Goal: Task Accomplishment & Management: Manage account settings

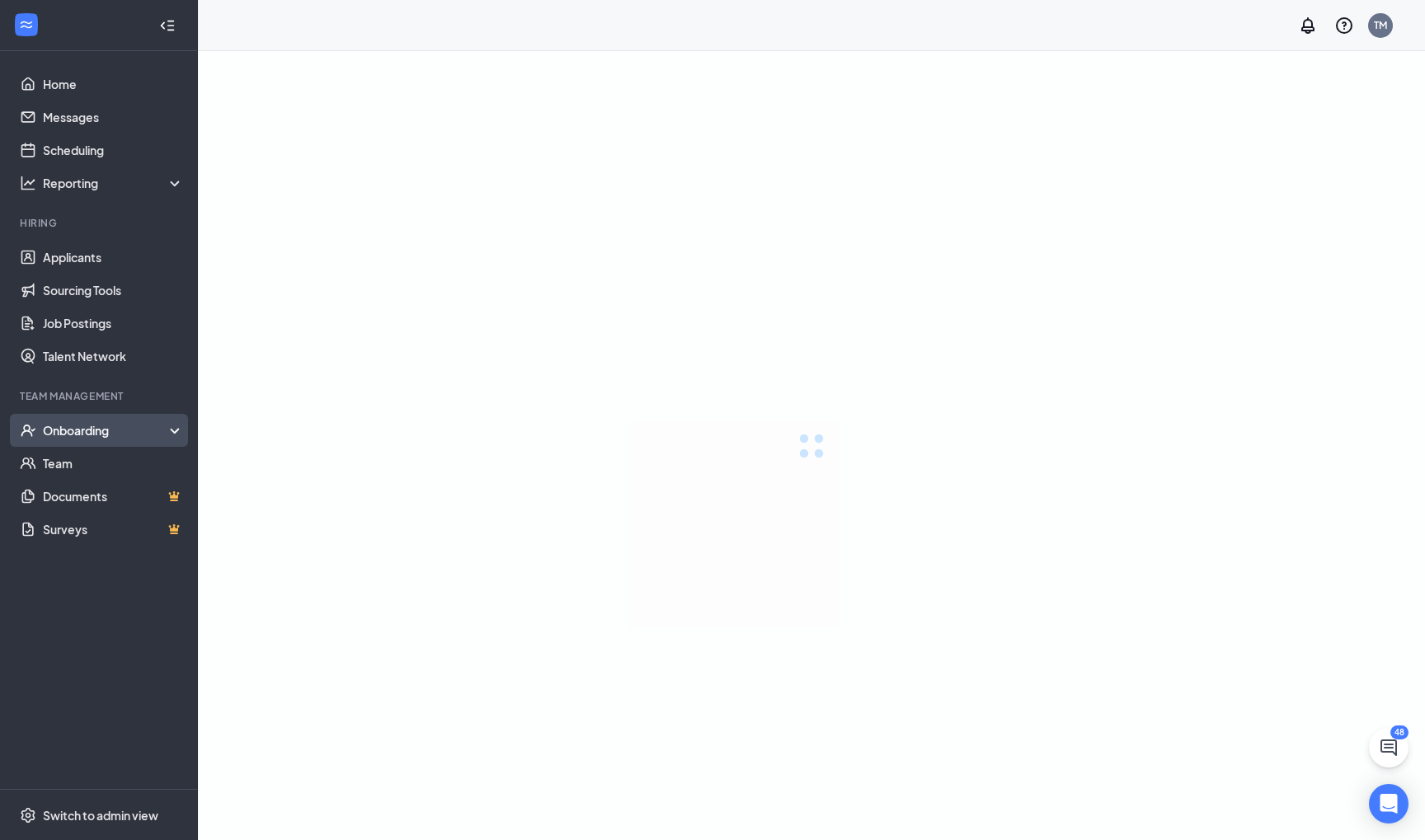
click at [99, 424] on div "Onboarding" at bounding box center [114, 430] width 142 height 16
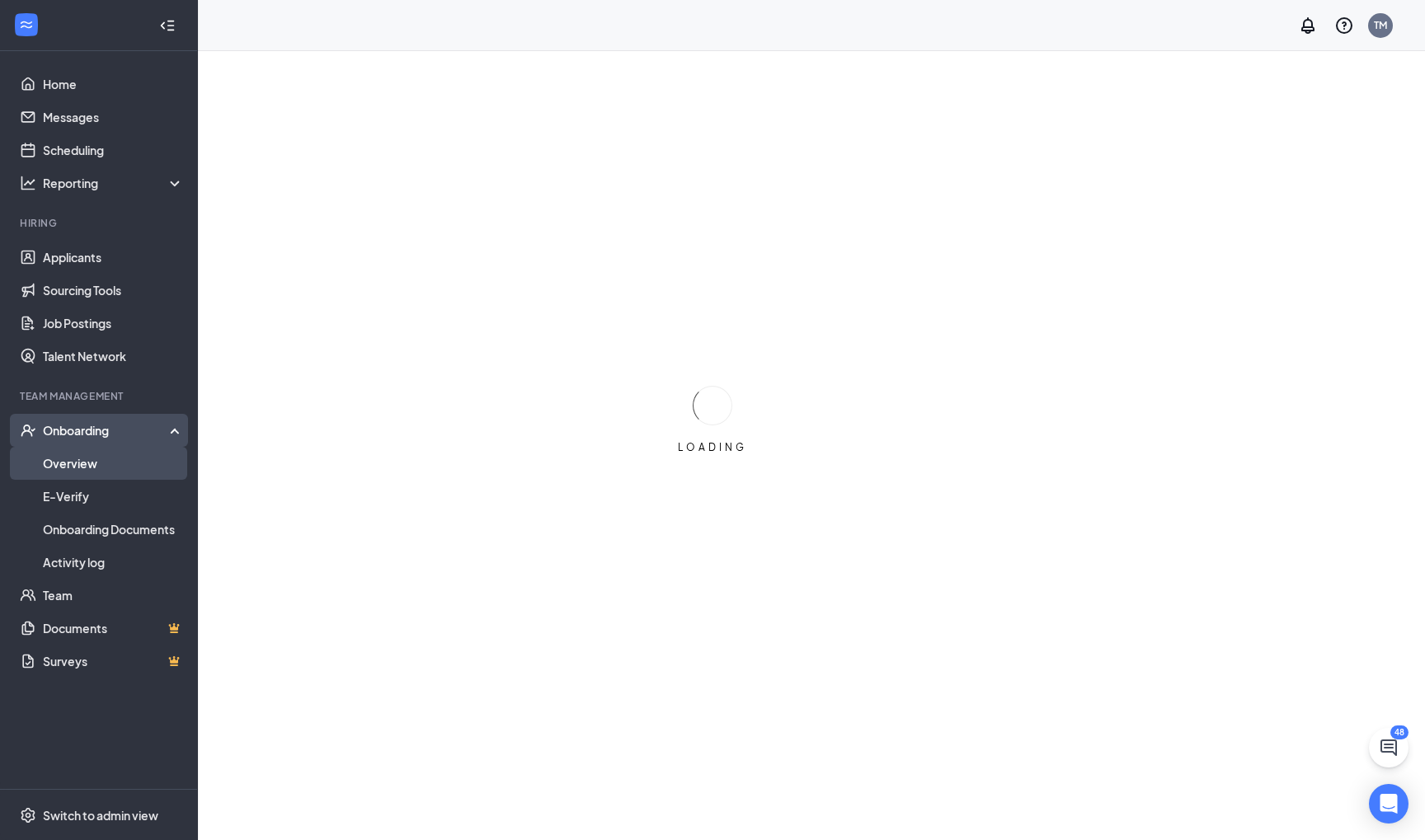
click at [113, 470] on link "Overview" at bounding box center [113, 463] width 141 height 33
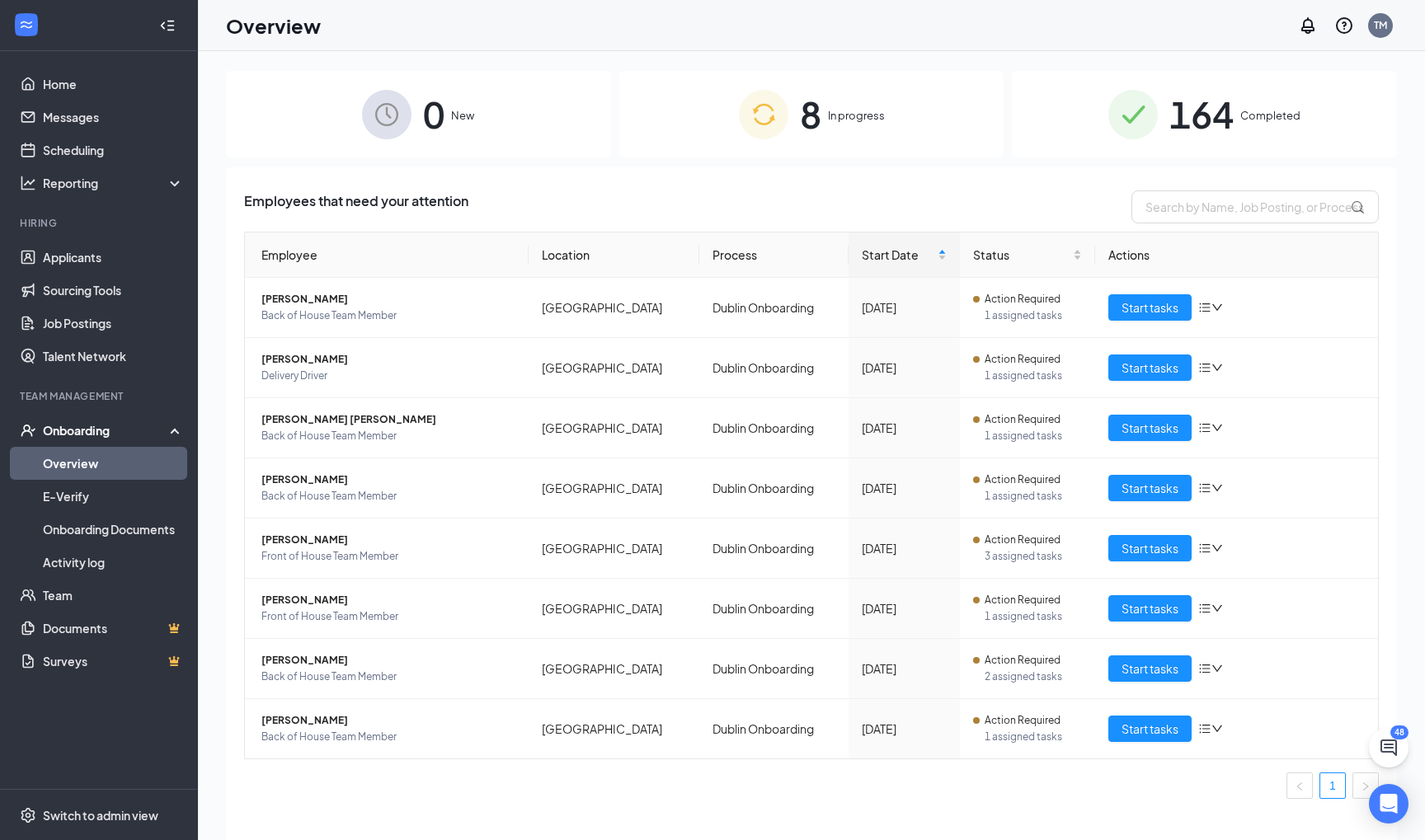
click at [727, 137] on div "8 In progress" at bounding box center [811, 114] width 385 height 86
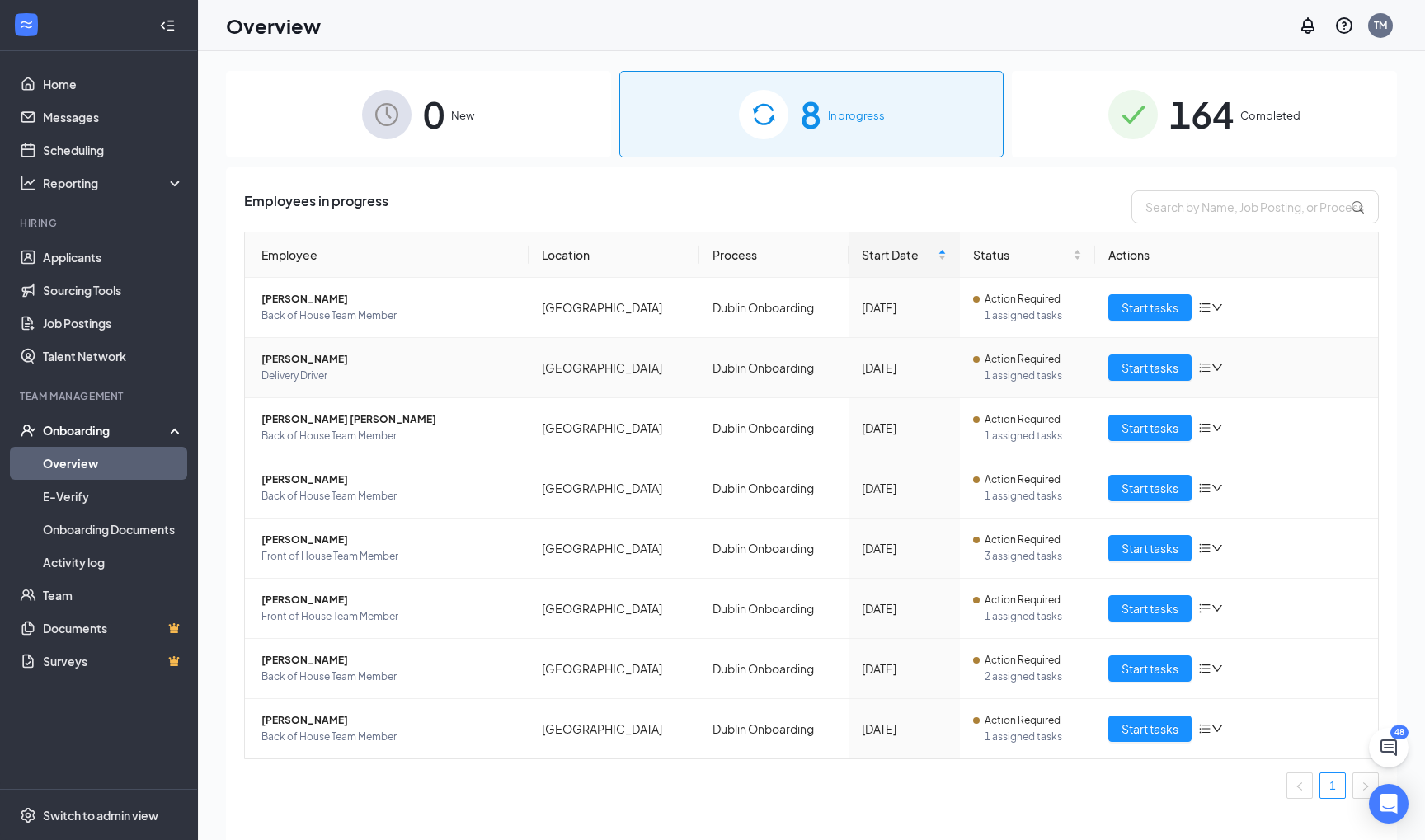
click at [281, 365] on span "[PERSON_NAME]" at bounding box center [388, 359] width 254 height 16
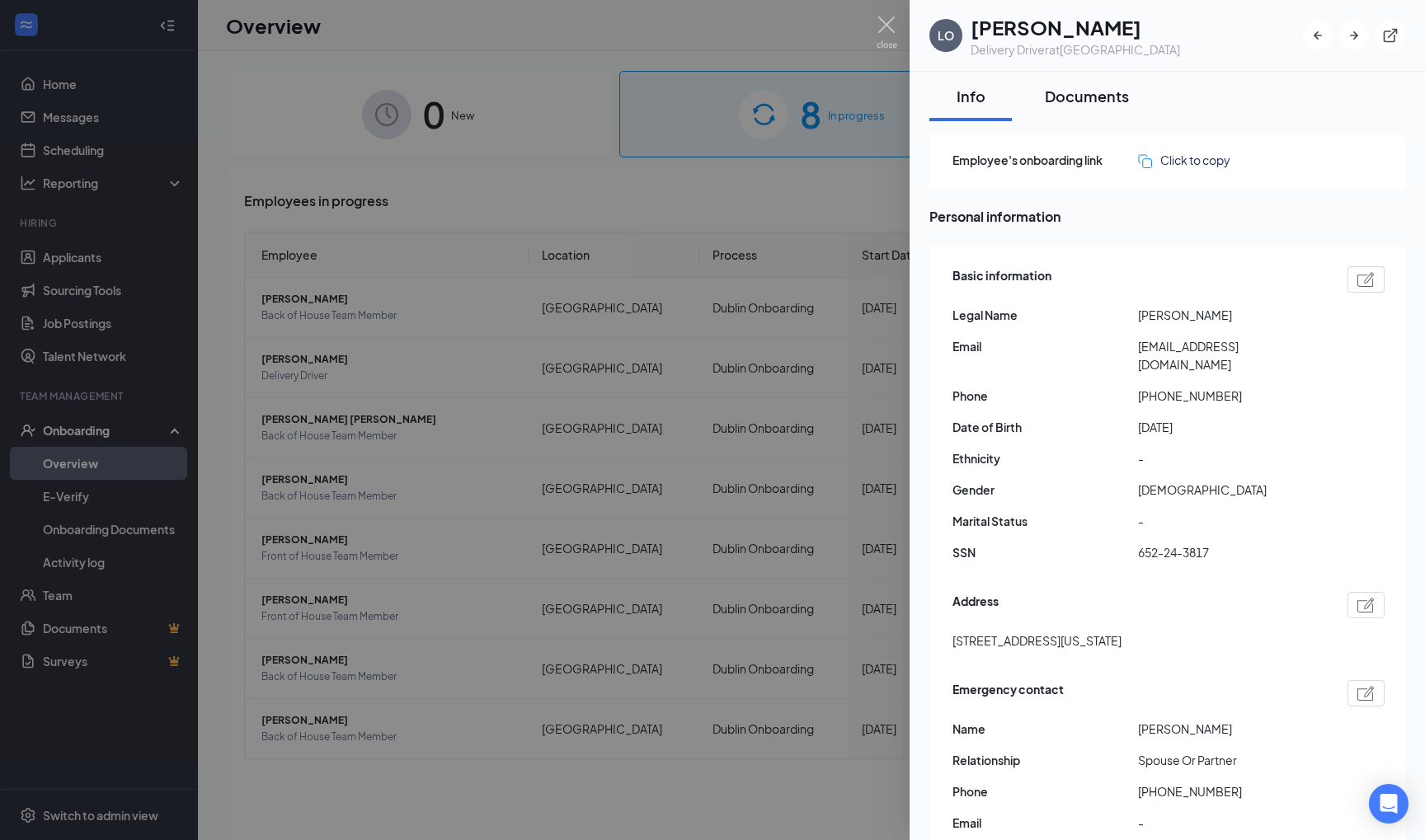
click at [1089, 113] on button "Documents" at bounding box center [1086, 96] width 117 height 49
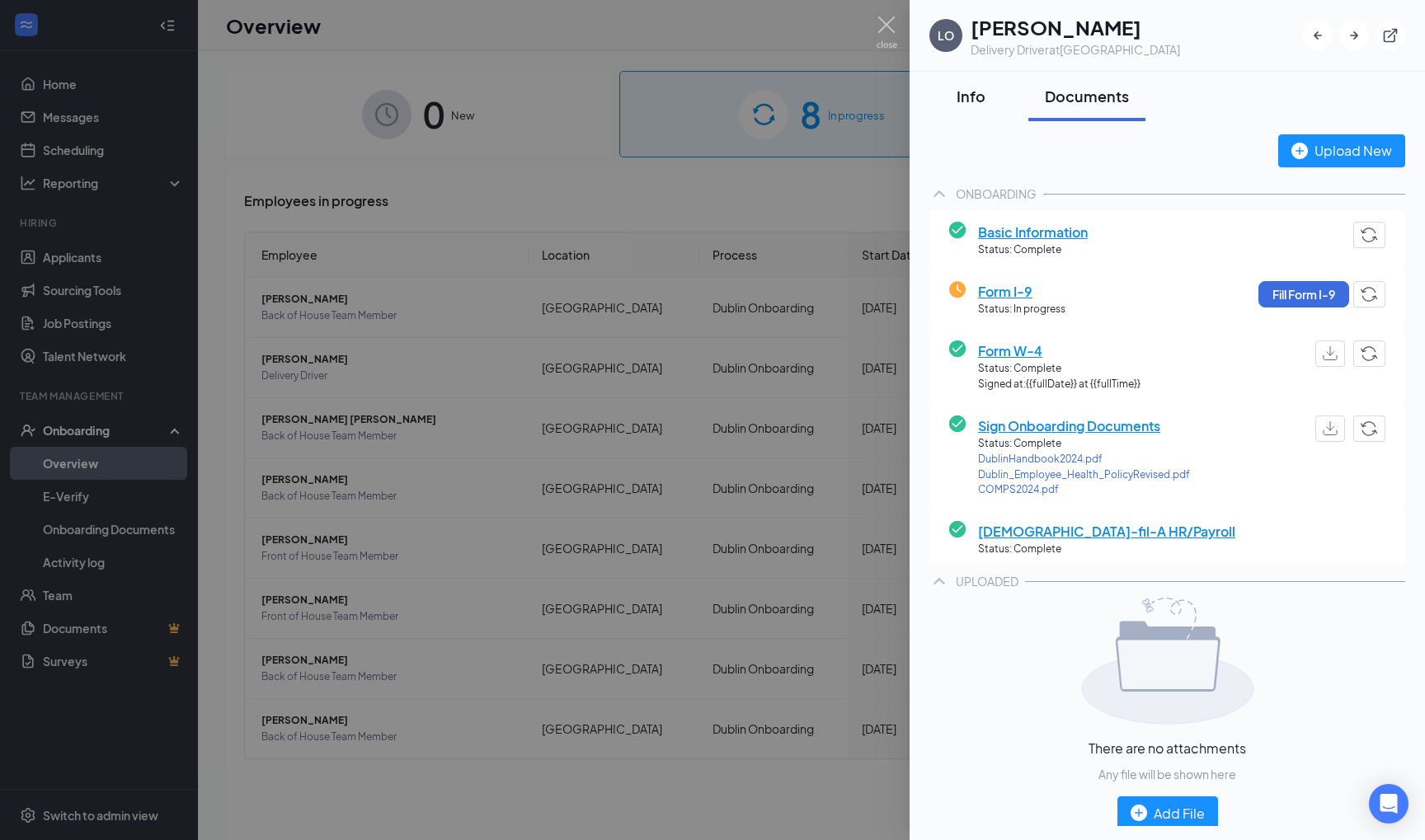
click at [975, 111] on button "Info" at bounding box center [970, 96] width 83 height 49
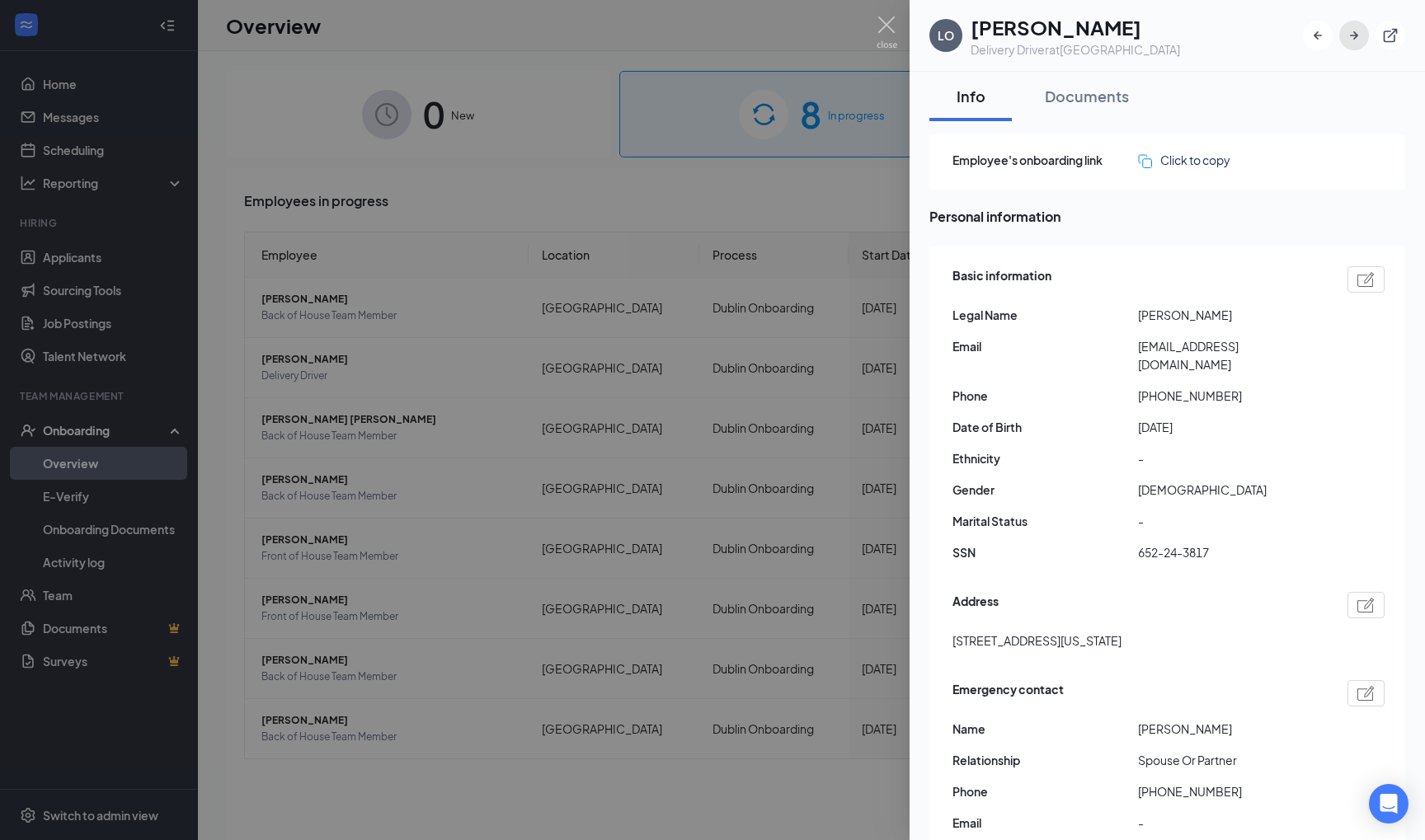
click at [1366, 41] on button "button" at bounding box center [1353, 35] width 30 height 30
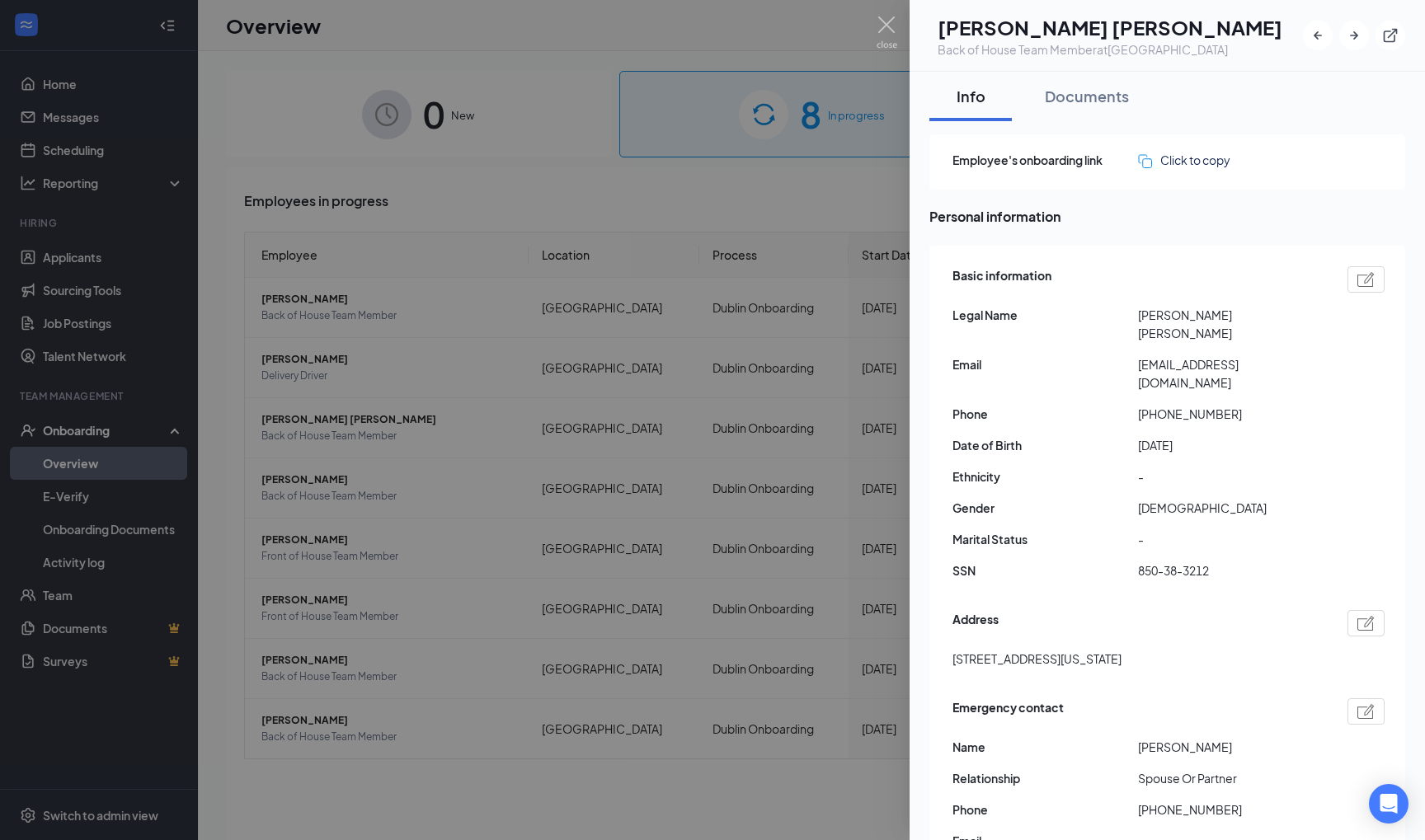
click at [493, 324] on div at bounding box center [712, 420] width 1425 height 840
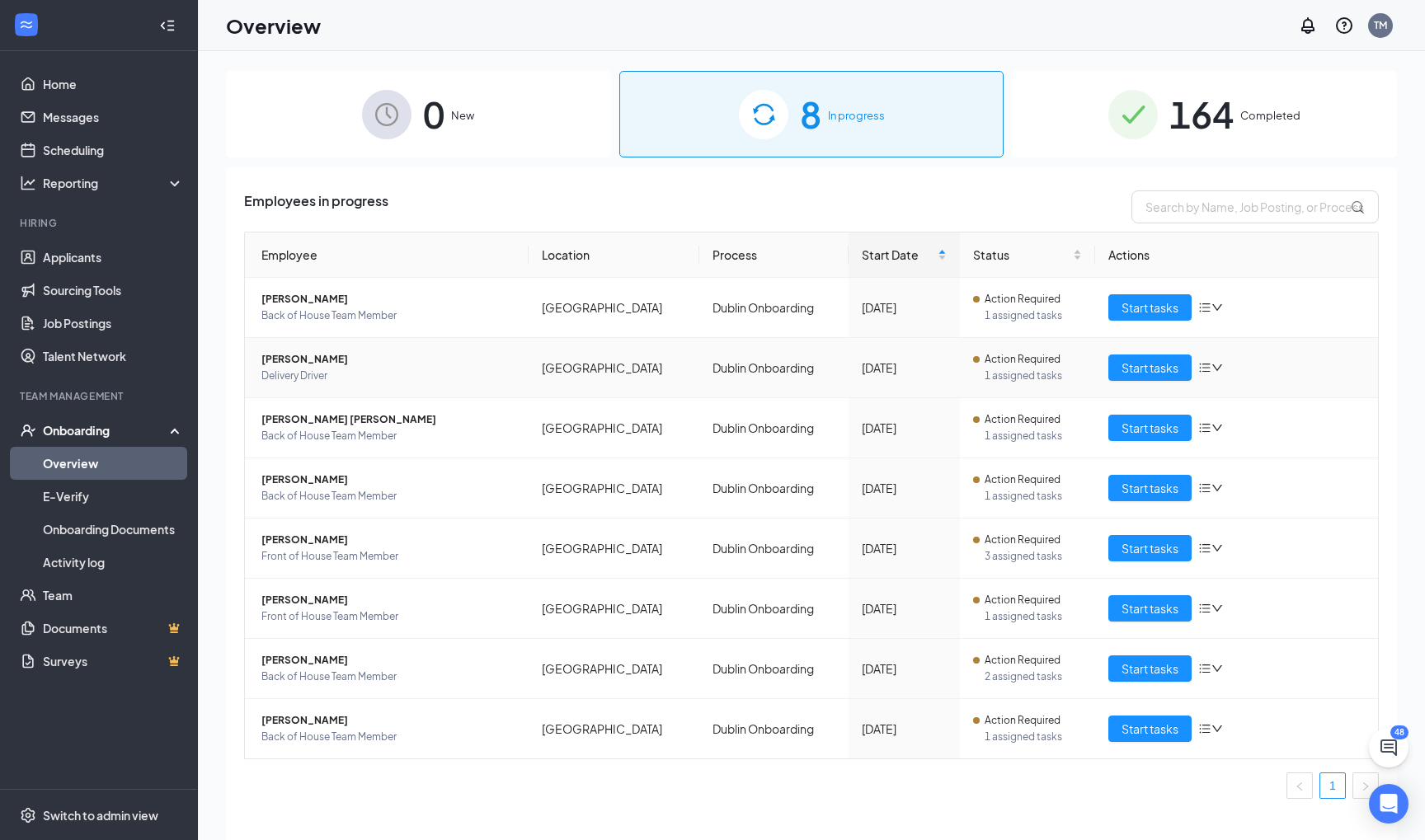
click at [313, 368] on span "Delivery Driver" at bounding box center [388, 376] width 254 height 16
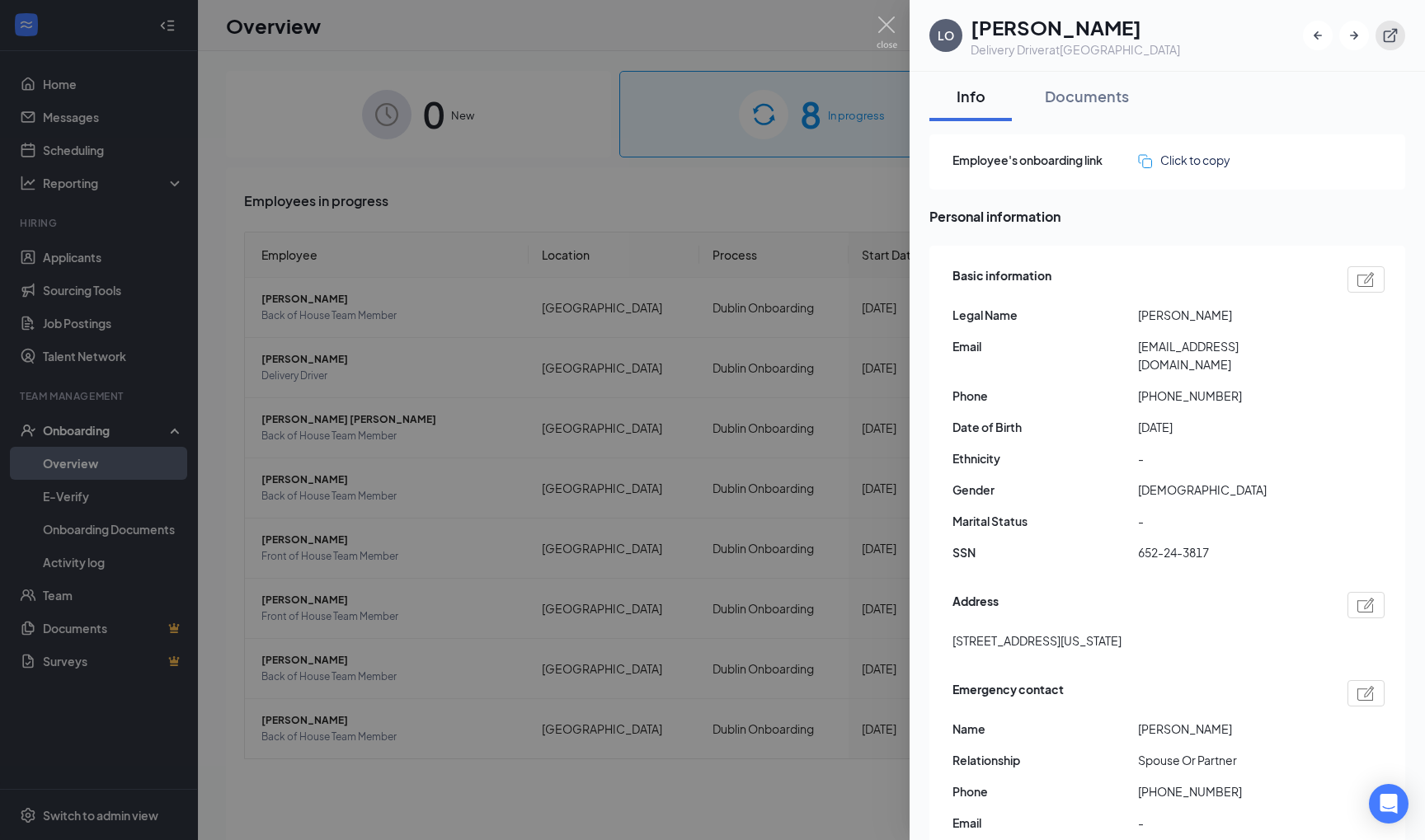
click at [1387, 45] on button "button" at bounding box center [1390, 35] width 30 height 30
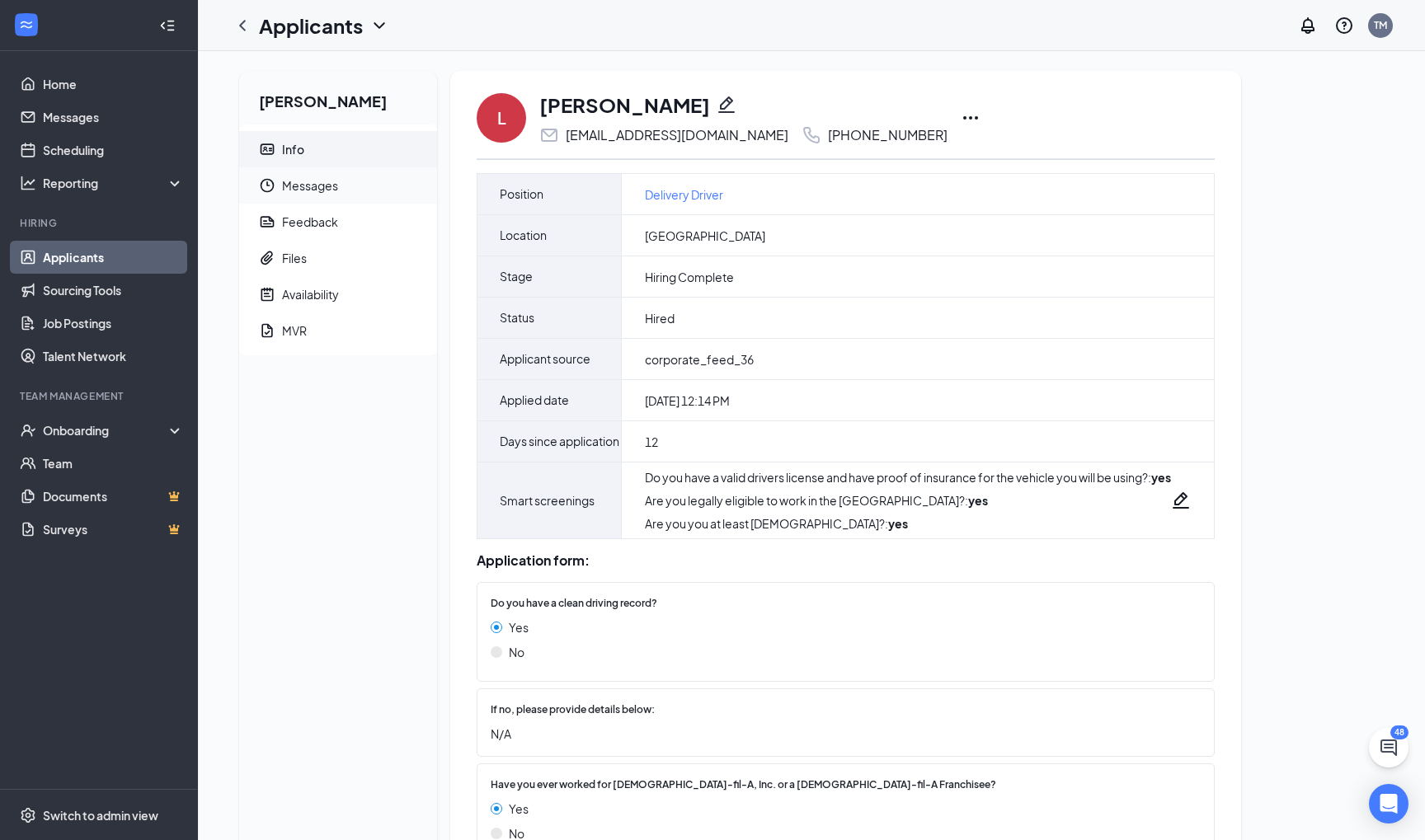
click at [341, 193] on span "Messages" at bounding box center [353, 185] width 142 height 36
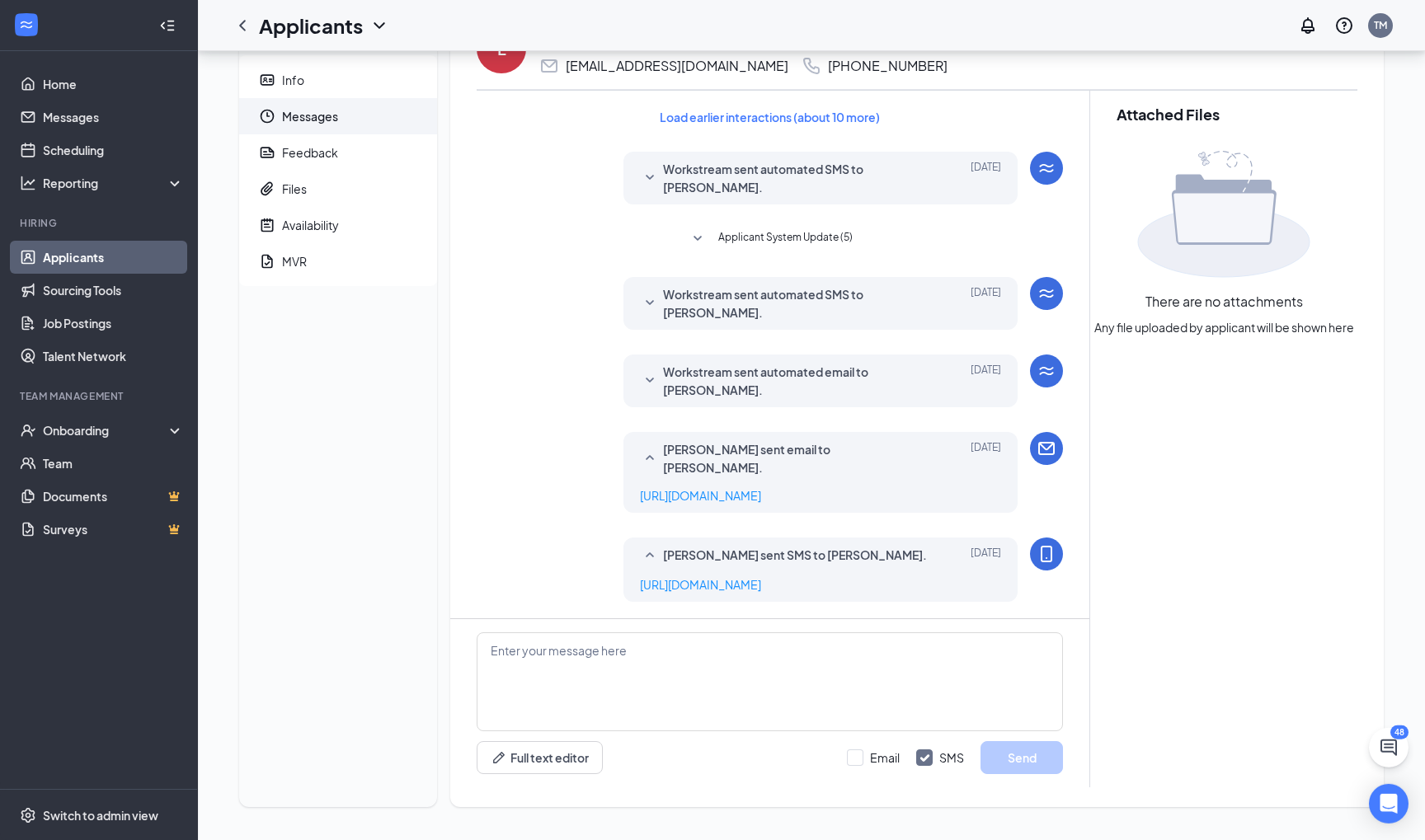
scroll to position [85, 0]
drag, startPoint x: 814, startPoint y: 587, endPoint x: 633, endPoint y: 589, distance: 181.0
click at [640, 589] on div "https://chickfila-dc.com/mvr" at bounding box center [820, 585] width 361 height 18
copy link "https://chickfila-dc.com/mvr"
click at [1049, 546] on icon "MobileSms" at bounding box center [1046, 554] width 12 height 16
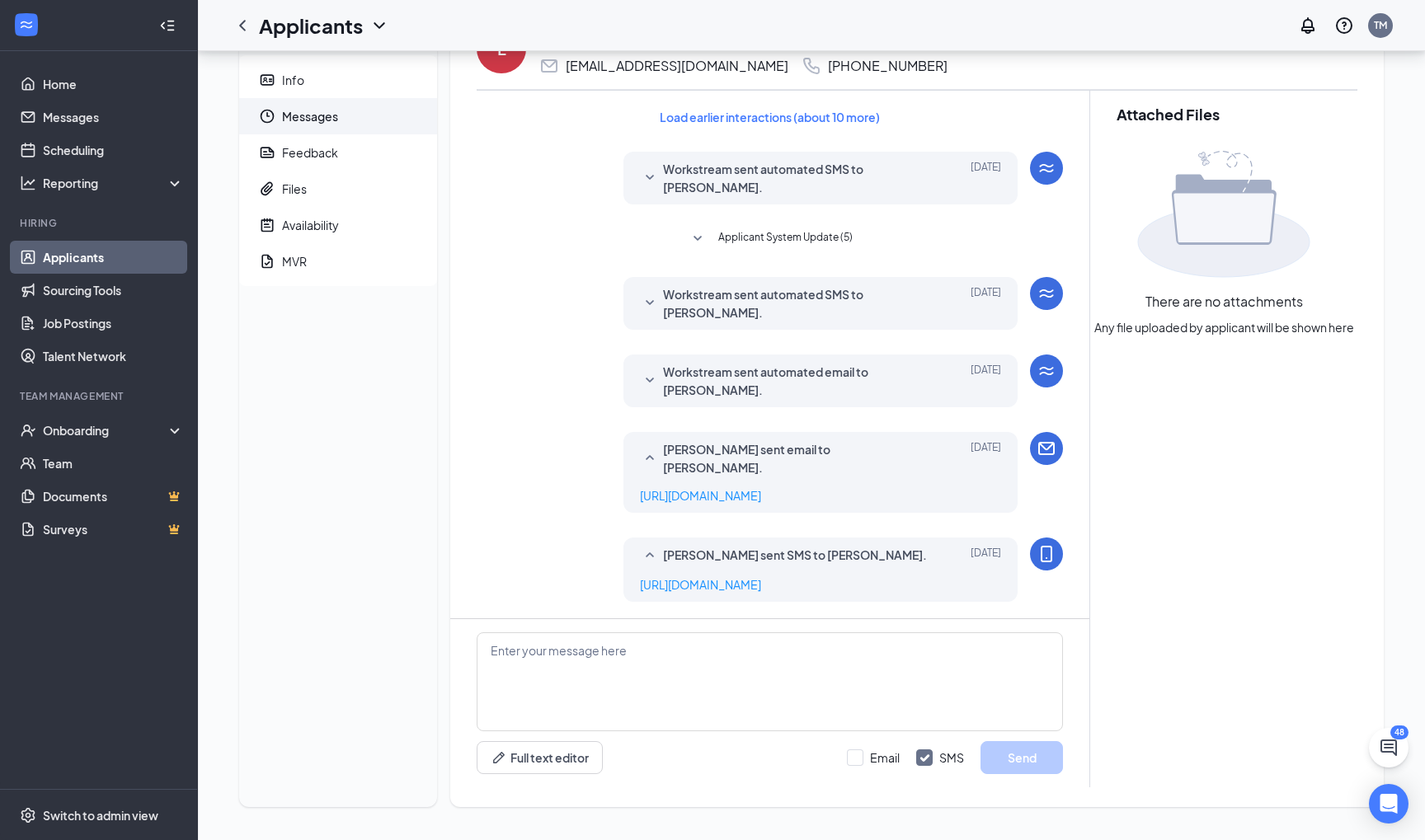
click at [1037, 435] on div at bounding box center [1046, 448] width 33 height 33
drag, startPoint x: 825, startPoint y: 486, endPoint x: 606, endPoint y: 486, distance: 219.0
click at [640, 486] on div "https://chickfila-dc.com/mvr" at bounding box center [820, 495] width 361 height 18
copy link "https://chickfila-dc.com/mvr"
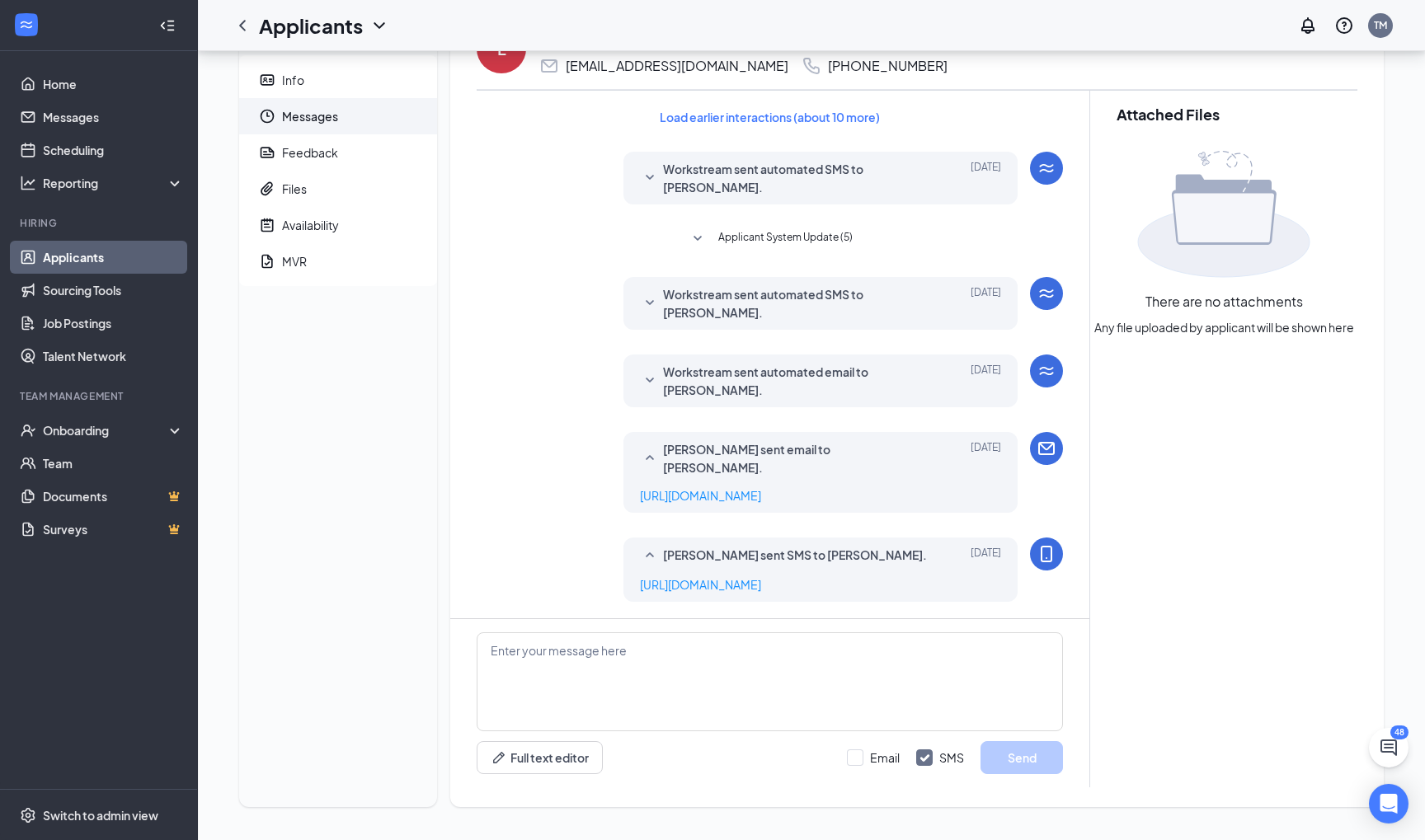
click at [1154, 549] on div "Attached Files There are no attachments Any file uploaded by applicant will be …" at bounding box center [1223, 439] width 268 height 697
click at [294, 253] on div "MVR" at bounding box center [295, 261] width 25 height 16
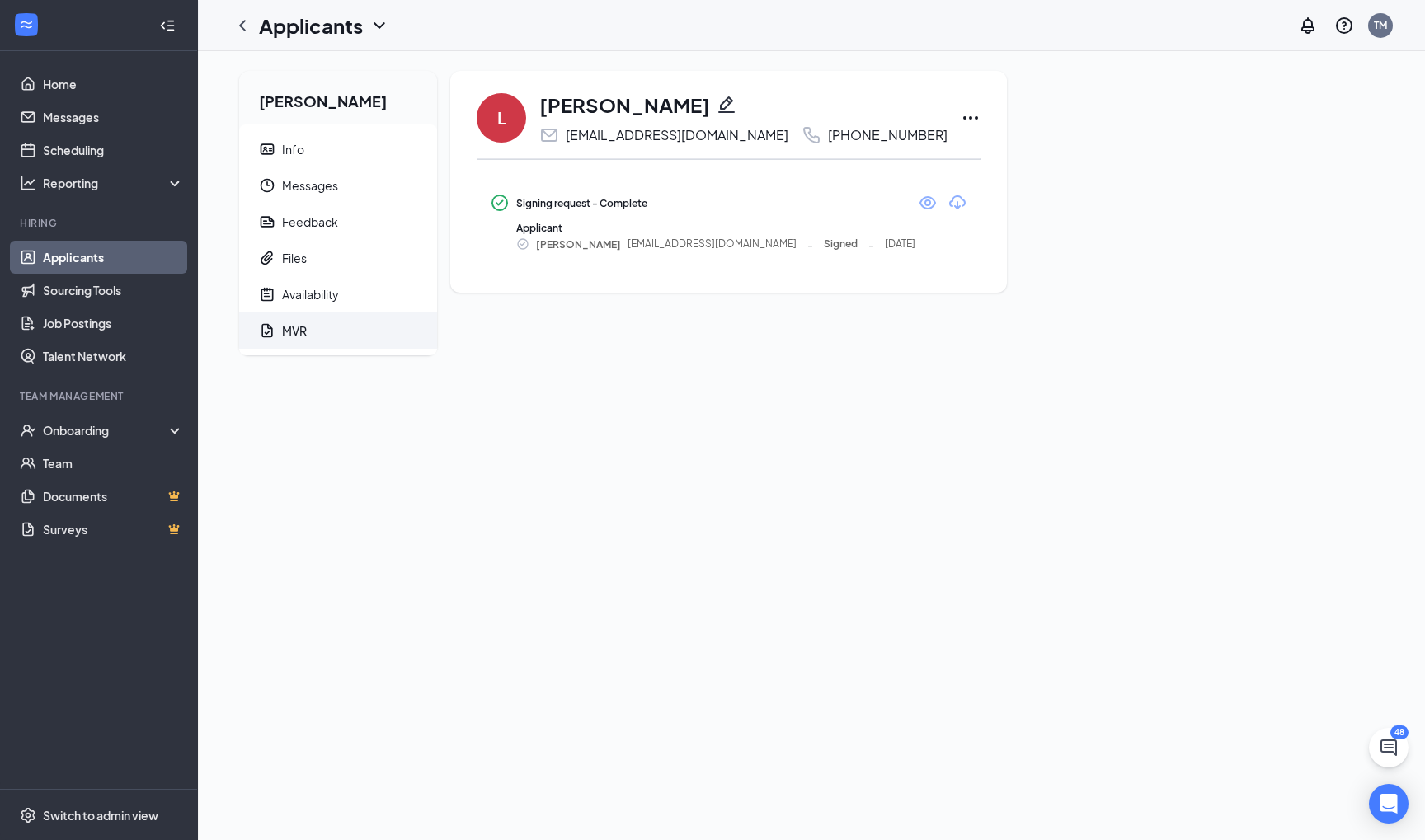
click at [562, 437] on div "Logan Matthynssens Info Messages Feedback Files Availability MVR L Logan Matthy…" at bounding box center [811, 446] width 1227 height 789
click at [95, 256] on link "Applicants" at bounding box center [113, 257] width 141 height 33
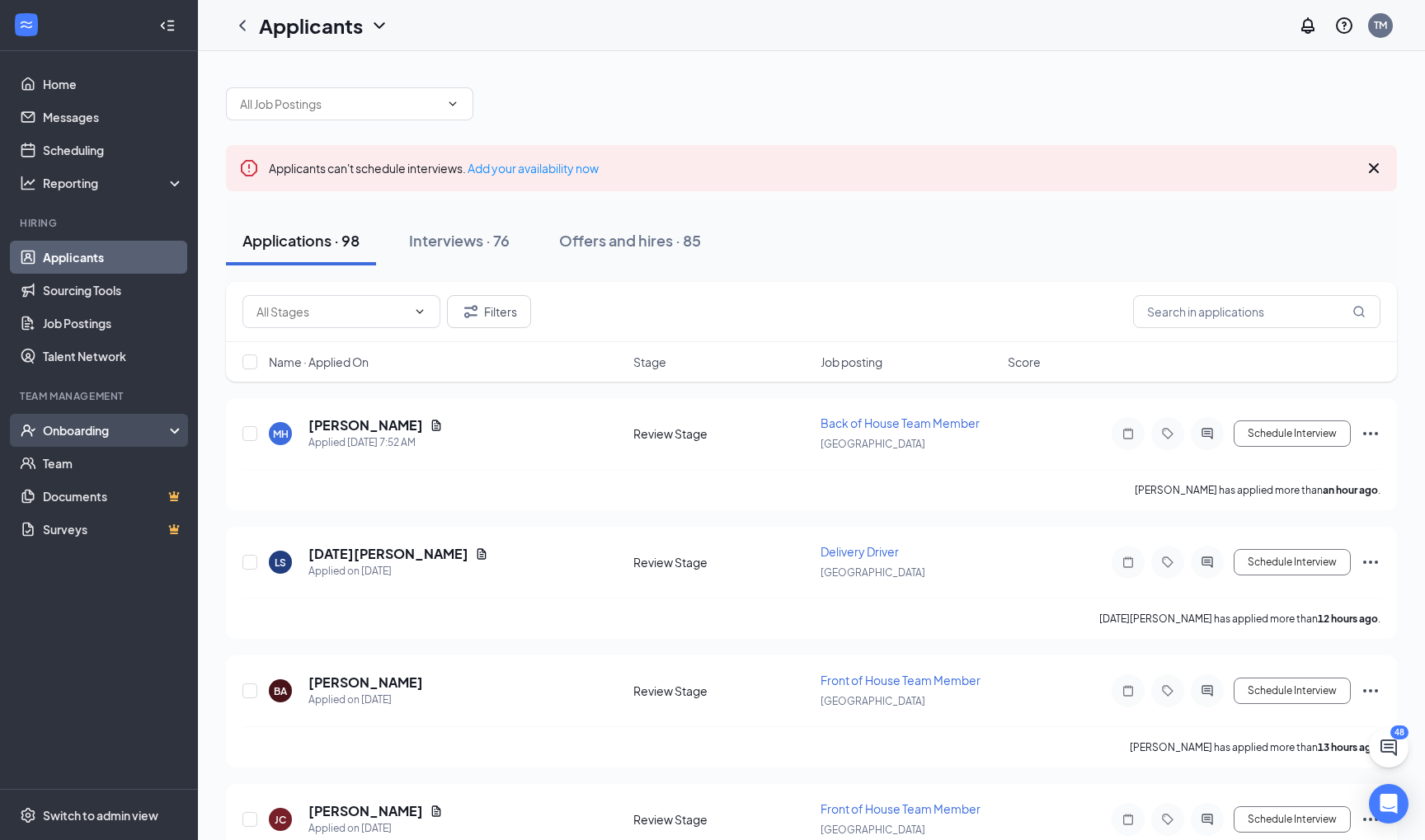
click at [106, 434] on div "Onboarding" at bounding box center [106, 430] width 127 height 16
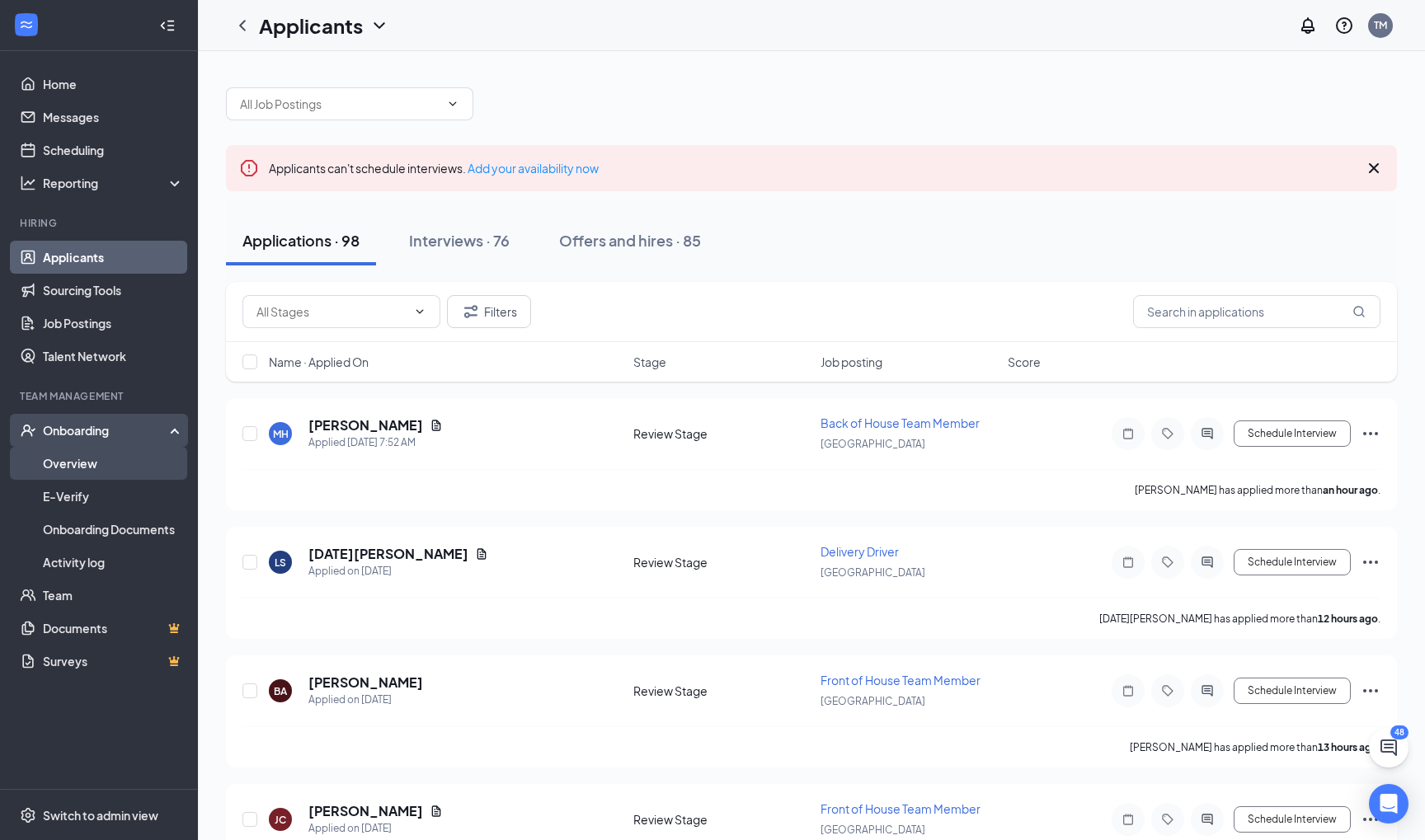
click at [97, 464] on link "Overview" at bounding box center [113, 463] width 141 height 33
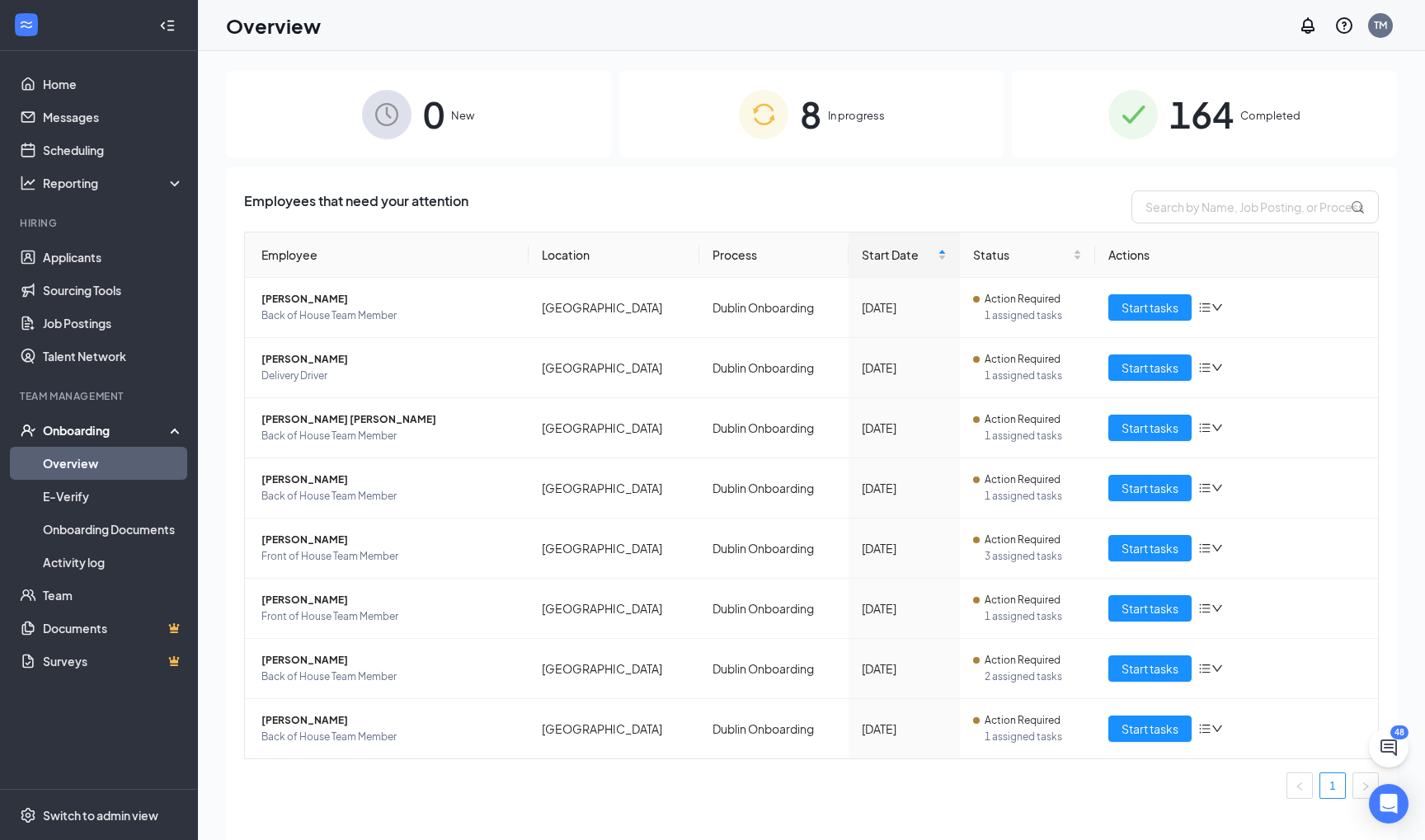
click at [757, 131] on img at bounding box center [763, 114] width 49 height 49
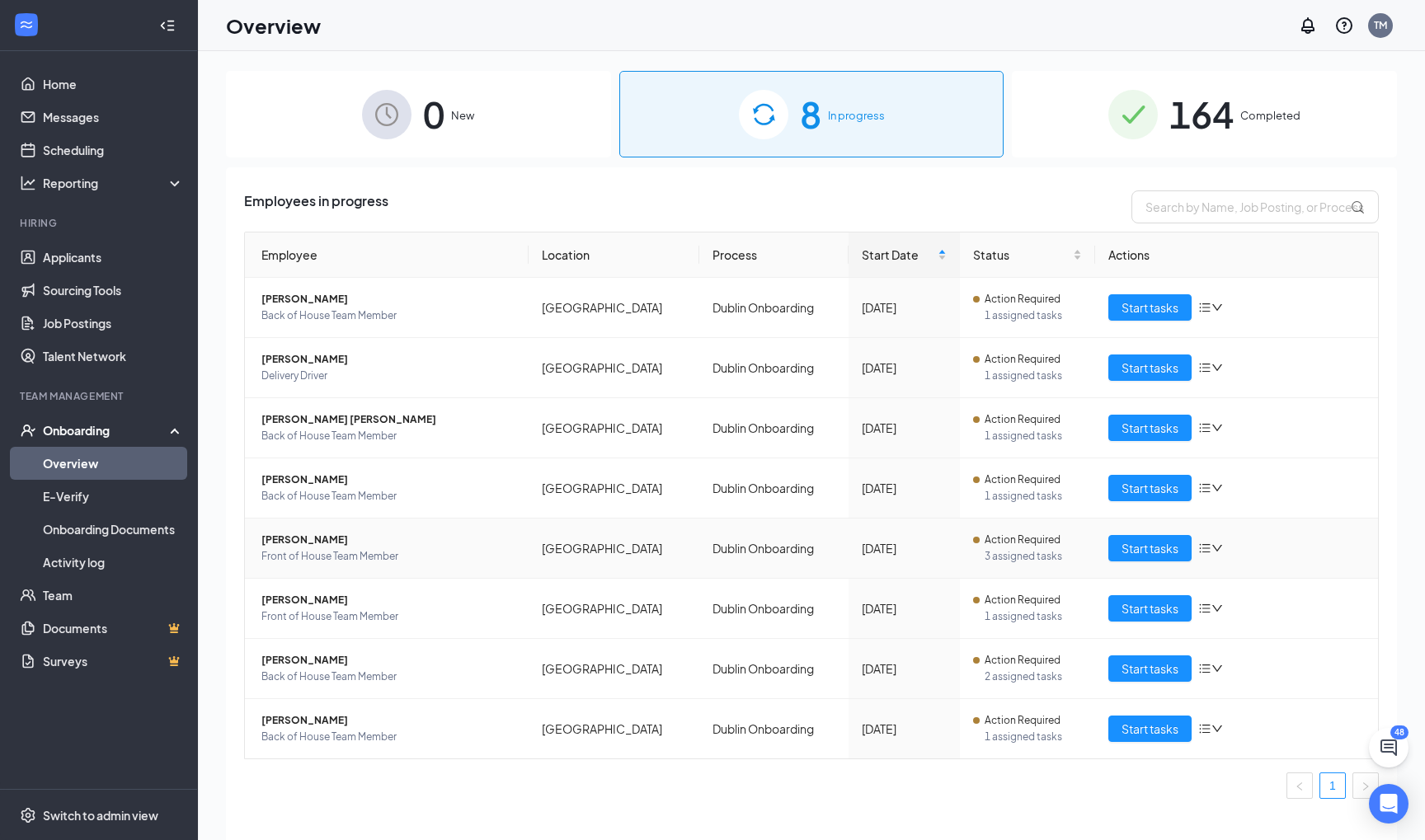
click at [305, 537] on span "[PERSON_NAME]" at bounding box center [388, 540] width 254 height 16
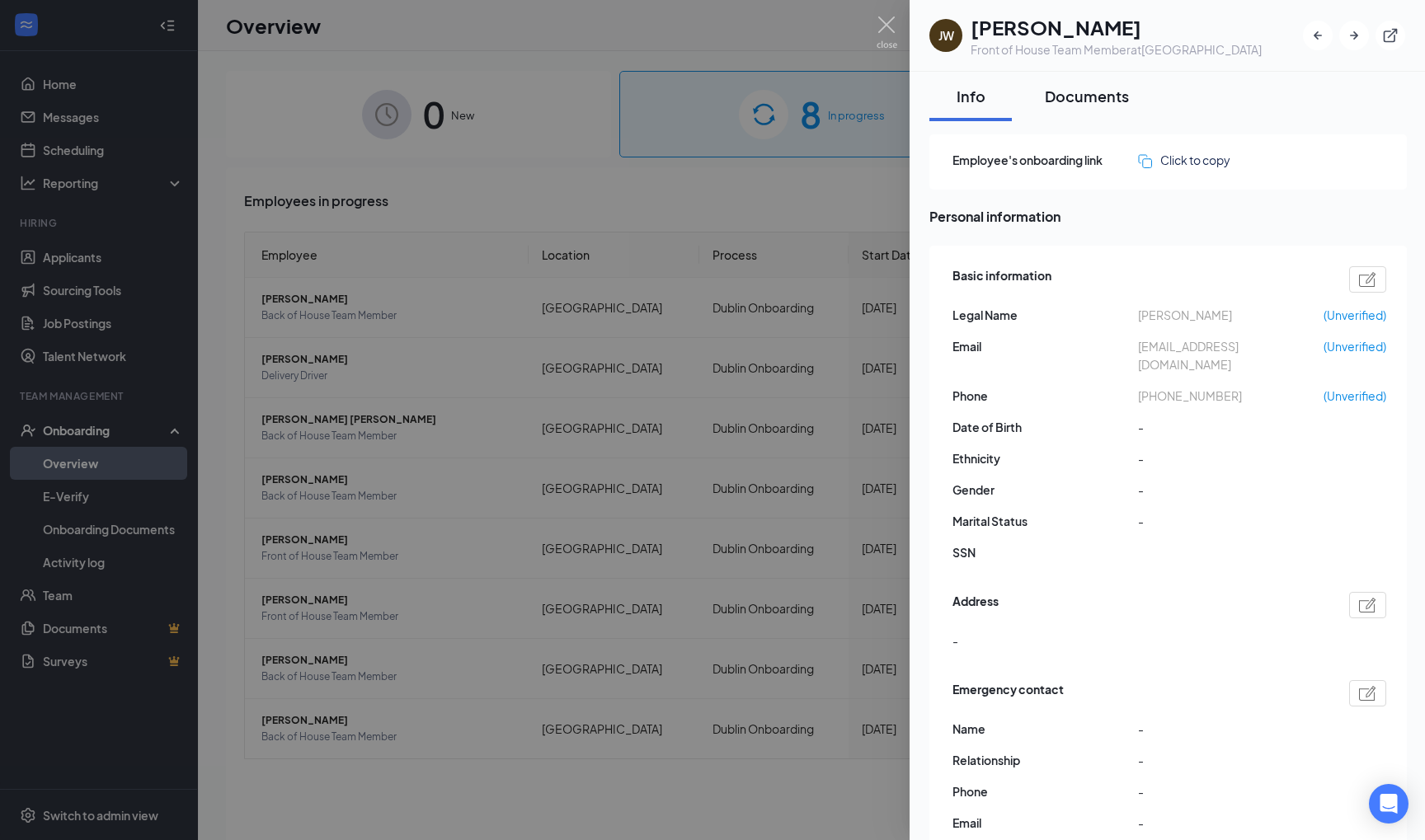
click at [1102, 111] on button "Documents" at bounding box center [1086, 96] width 117 height 49
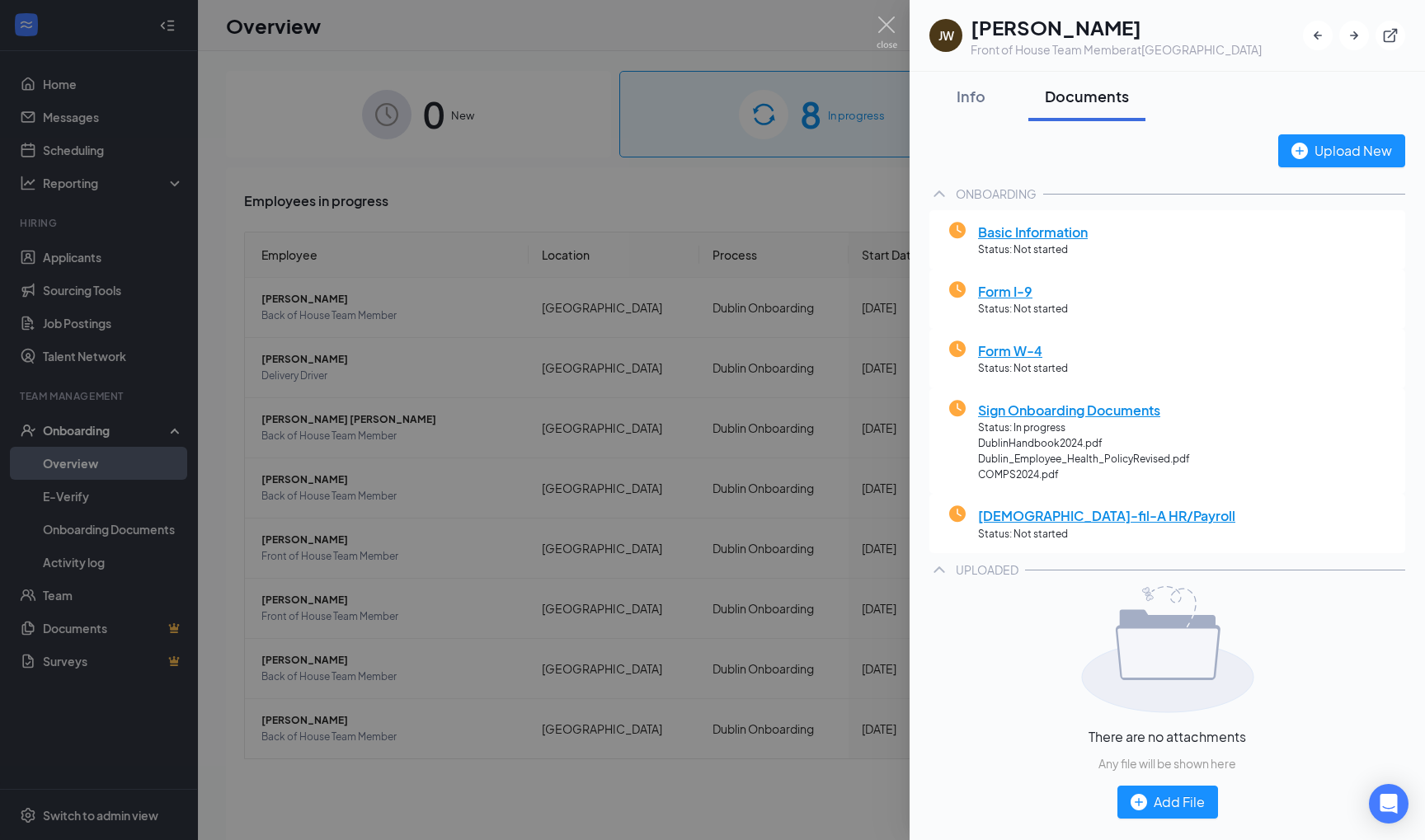
click at [712, 196] on div at bounding box center [712, 420] width 1425 height 840
